Goal: Check status

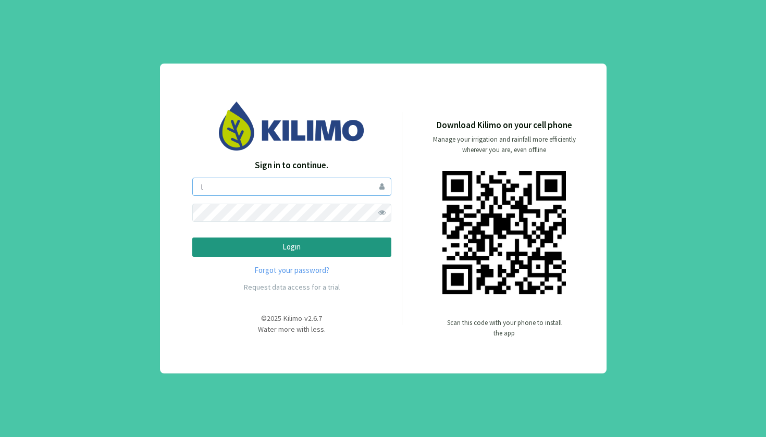
type input "linaco"
click at [291, 247] on button "Login" at bounding box center [291, 247] width 199 height 19
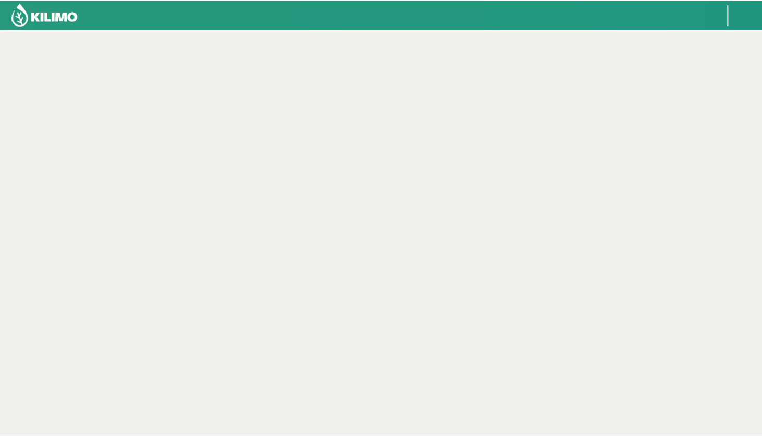
scroll to position [60, 0]
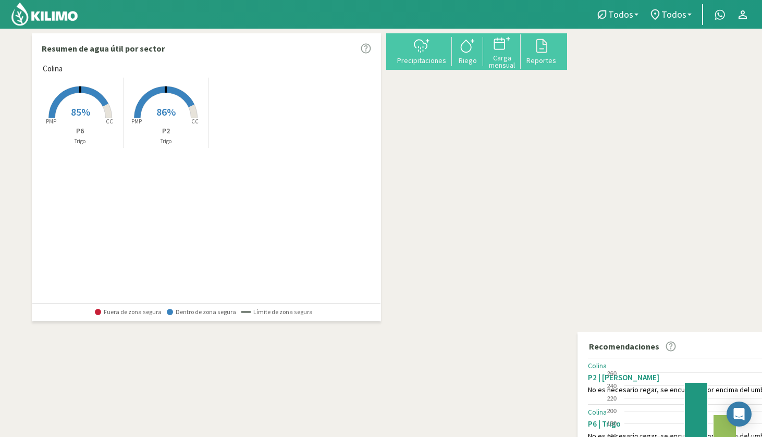
click at [150, 111] on rect at bounding box center [165, 119] width 83 height 83
